Goal: Information Seeking & Learning: Learn about a topic

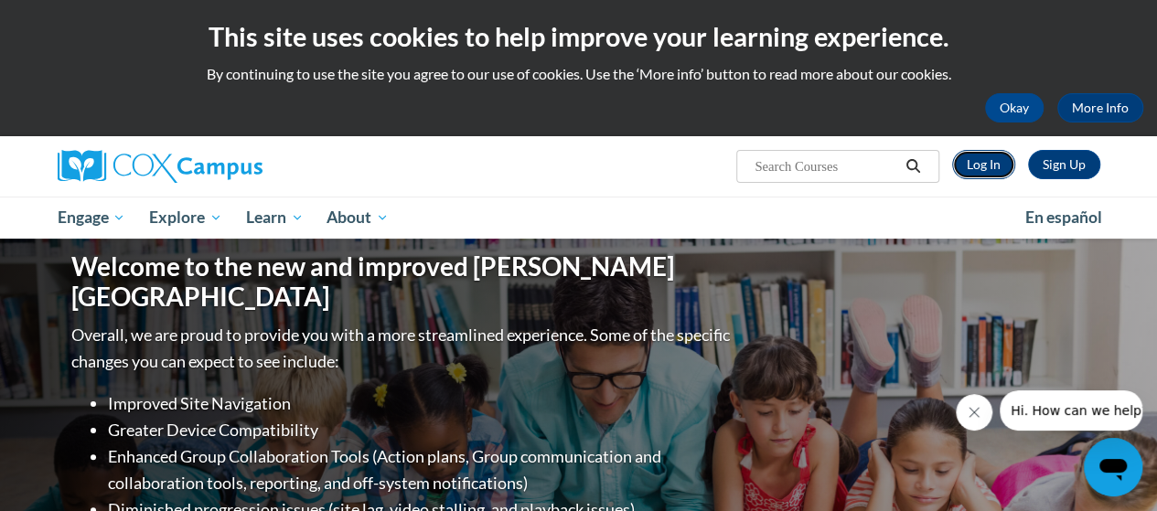
click at [981, 175] on link "Log In" at bounding box center [983, 164] width 63 height 29
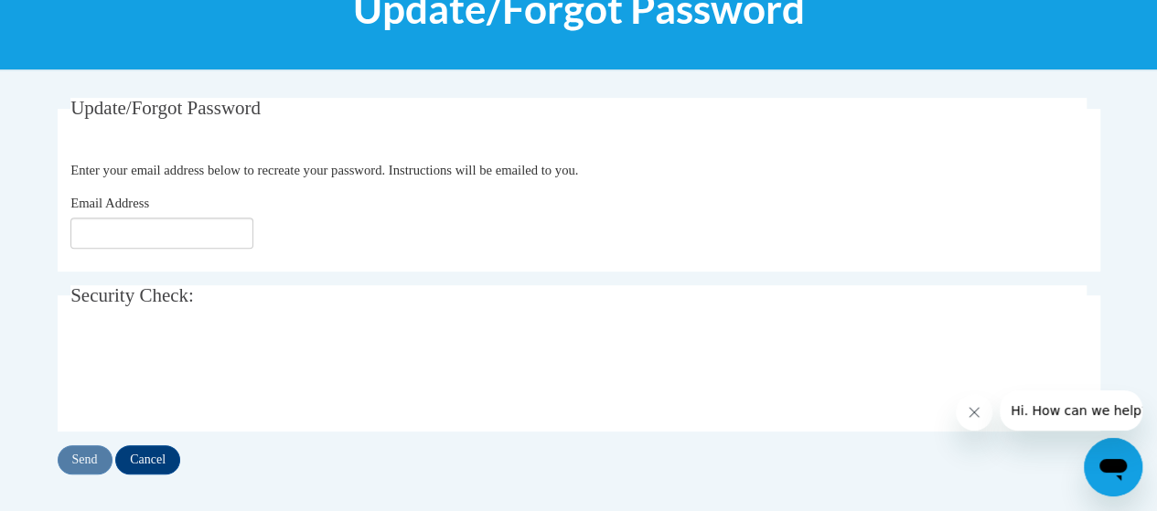
scroll to position [274, 0]
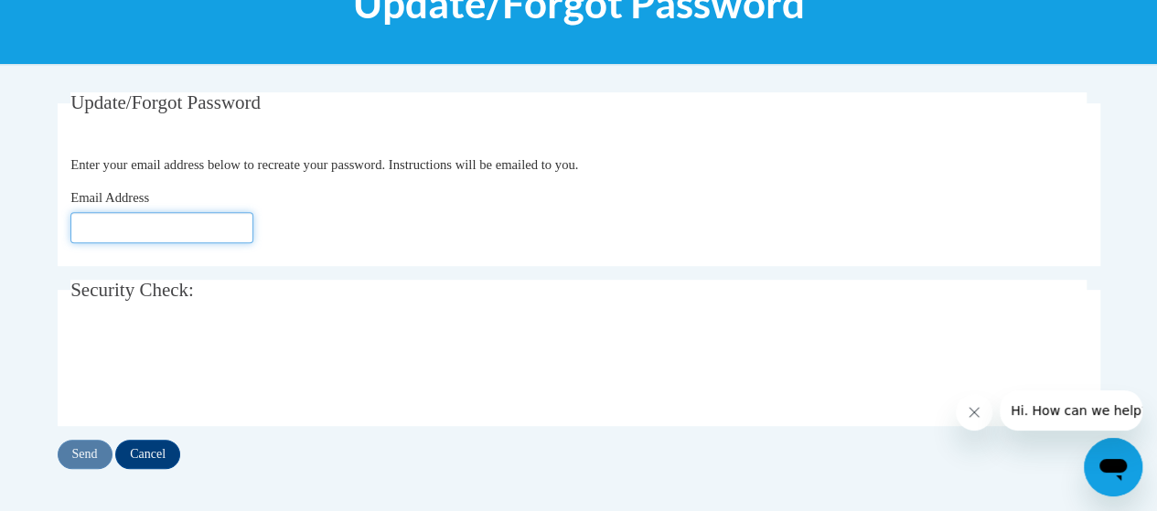
click at [75, 226] on input "Email Address" at bounding box center [161, 227] width 183 height 31
type input "e030863@muscogee.k12.ga.us"
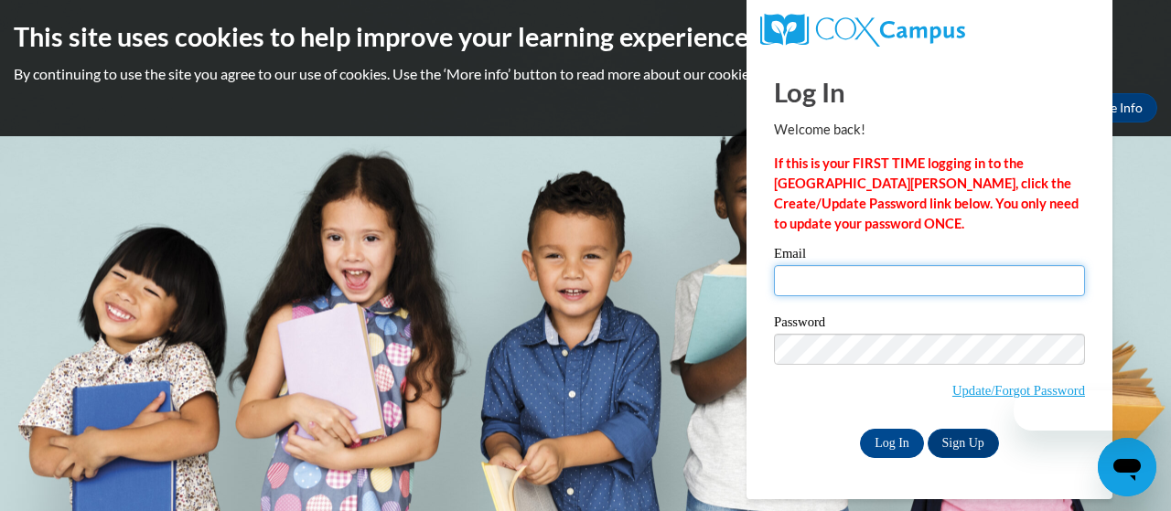
type input "[PERSON_NAME][EMAIL_ADDRESS][PERSON_NAME][DOMAIN_NAME]"
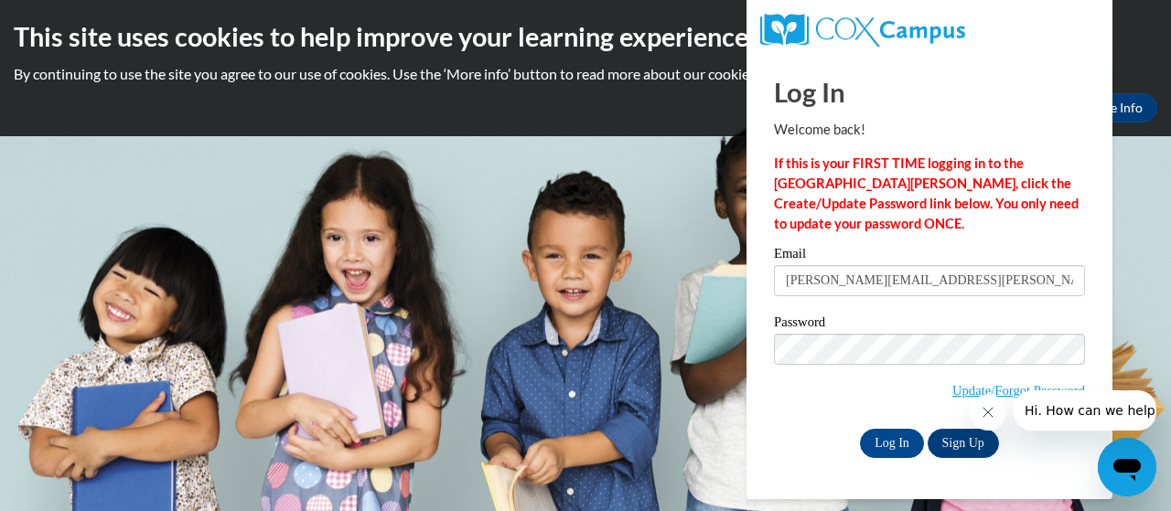
drag, startPoint x: 836, startPoint y: 286, endPoint x: 788, endPoint y: 381, distance: 106.0
click at [788, 382] on span "Update/Forgot Password" at bounding box center [929, 372] width 311 height 76
click at [891, 440] on input "Log In" at bounding box center [892, 443] width 64 height 29
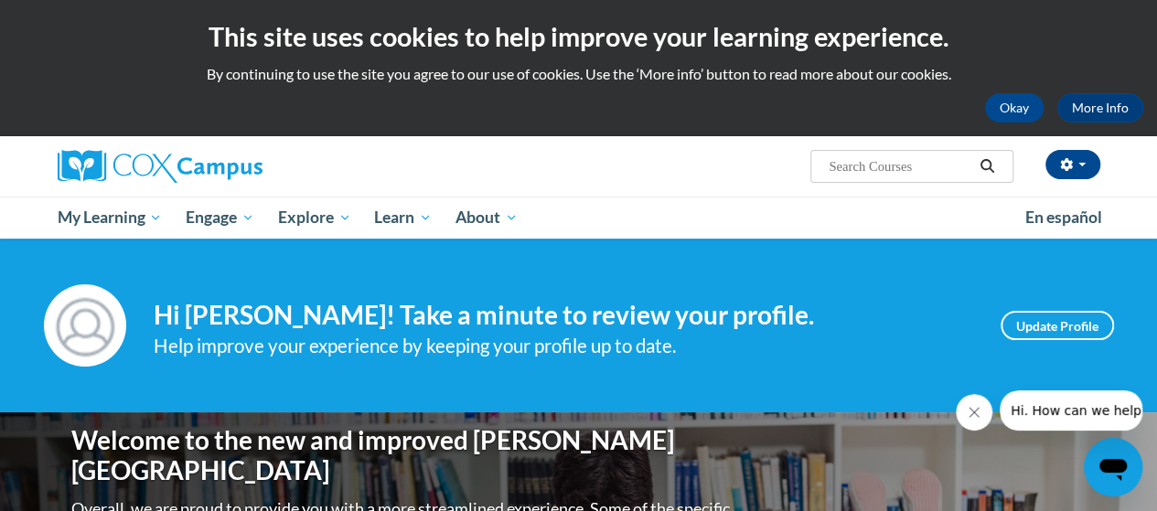
click at [902, 171] on input "Search..." at bounding box center [900, 167] width 146 height 22
type input "meaningful read alouds"
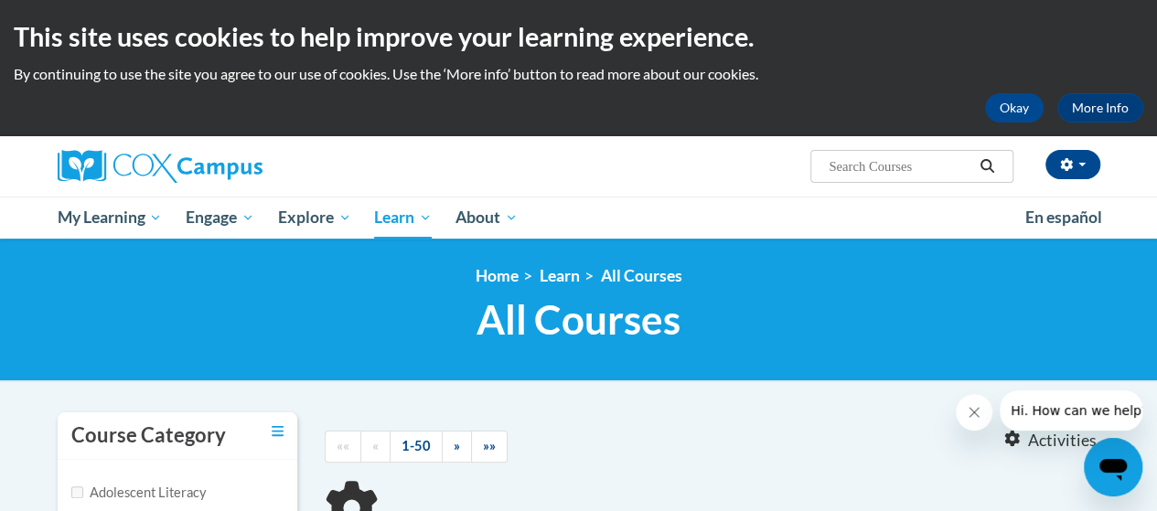
type input "meaningful read alouds"
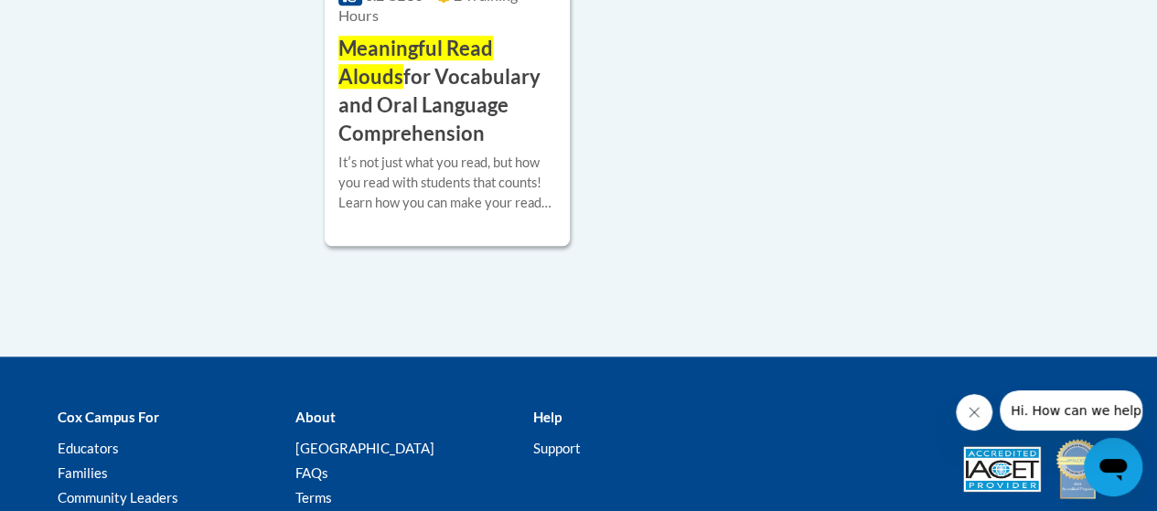
scroll to position [732, 0]
